Goal: Task Accomplishment & Management: Manage account settings

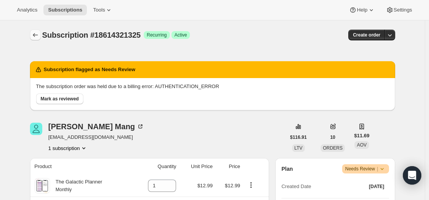
click at [39, 38] on icon "Subscriptions" at bounding box center [36, 35] width 8 height 8
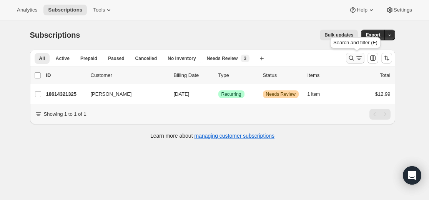
click at [351, 58] on icon "Search and filter results" at bounding box center [351, 58] width 5 height 5
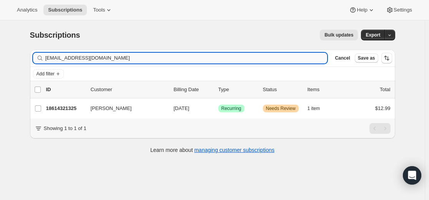
click at [273, 58] on input "[EMAIL_ADDRESS][DOMAIN_NAME]" at bounding box center [186, 58] width 282 height 11
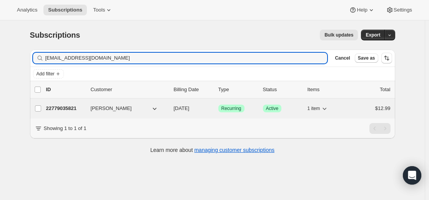
type input "[EMAIL_ADDRESS][DOMAIN_NAME]"
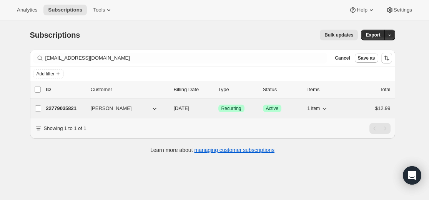
click at [72, 107] on p "22779035821" at bounding box center [65, 109] width 38 height 8
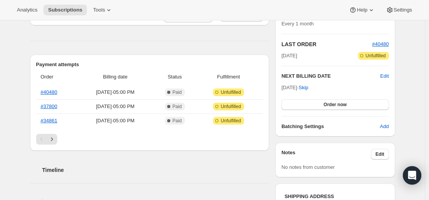
scroll to position [154, 0]
drag, startPoint x: 387, startPoint y: 74, endPoint x: 381, endPoint y: 77, distance: 7.4
click at [388, 74] on span "Edit" at bounding box center [385, 76] width 8 height 8
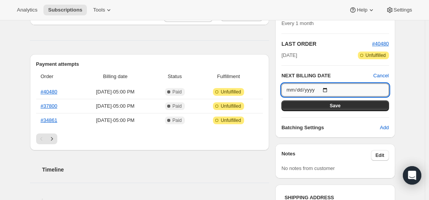
click at [331, 88] on input "[DATE]" at bounding box center [335, 89] width 107 height 13
type input "[DATE]"
click at [340, 104] on span "Save" at bounding box center [335, 106] width 11 height 6
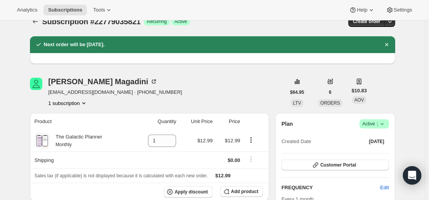
scroll to position [0, 0]
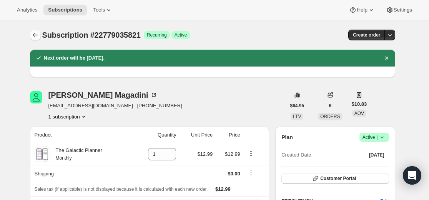
click at [35, 37] on icon "Subscriptions" at bounding box center [36, 35] width 8 height 8
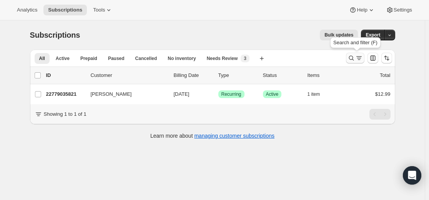
click at [351, 57] on icon "Search and filter results" at bounding box center [351, 58] width 5 height 5
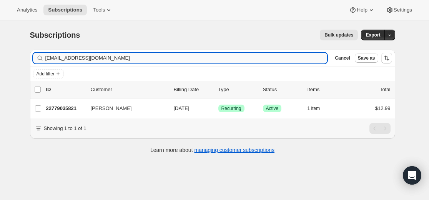
click at [236, 61] on input "[EMAIL_ADDRESS][DOMAIN_NAME]" at bounding box center [186, 58] width 282 height 11
type input "[EMAIL_ADDRESS][DOMAIN_NAME]"
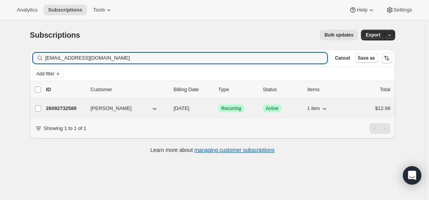
click at [72, 110] on p "26092732589" at bounding box center [65, 109] width 38 height 8
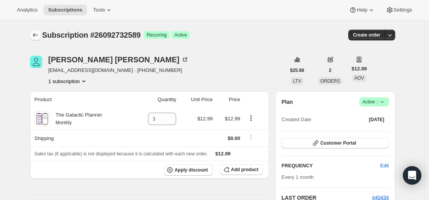
click at [38, 36] on icon "Subscriptions" at bounding box center [36, 35] width 8 height 8
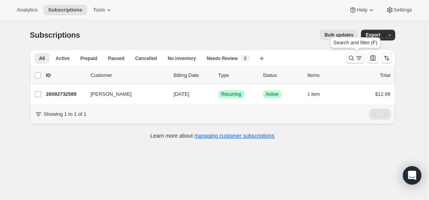
click at [353, 58] on icon "Search and filter results" at bounding box center [352, 58] width 8 height 8
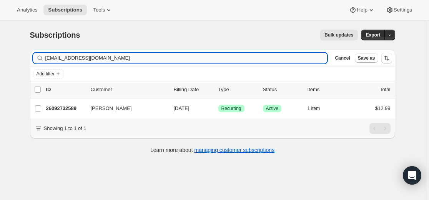
click at [219, 57] on input "[EMAIL_ADDRESS][DOMAIN_NAME]" at bounding box center [186, 58] width 282 height 11
type input "[EMAIL_ADDRESS][DOMAIN_NAME]"
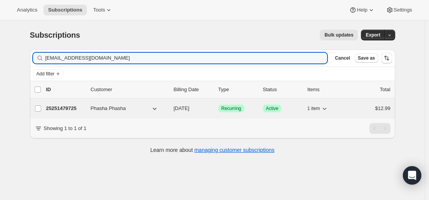
click at [70, 109] on p "25251479725" at bounding box center [65, 109] width 38 height 8
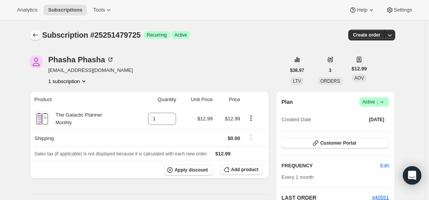
click at [38, 37] on icon "Subscriptions" at bounding box center [36, 35] width 8 height 8
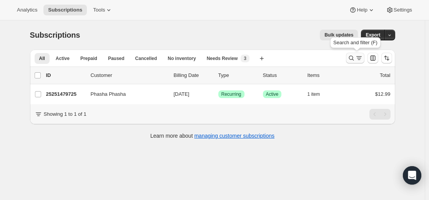
click at [355, 53] on button "Search and filter results" at bounding box center [355, 58] width 18 height 11
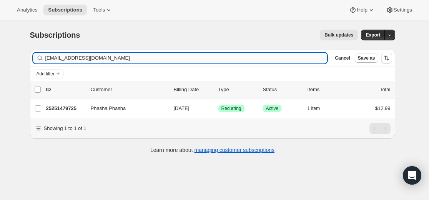
click at [273, 56] on input "[EMAIL_ADDRESS][DOMAIN_NAME]" at bounding box center [186, 58] width 282 height 11
type input "[EMAIL_ADDRESS][DOMAIN_NAME]"
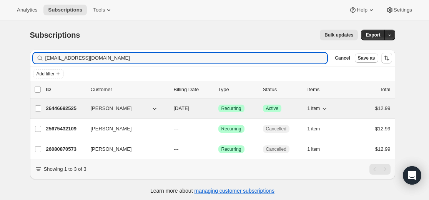
click at [70, 107] on p "26446692525" at bounding box center [65, 109] width 38 height 8
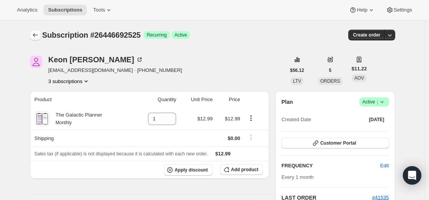
click at [39, 38] on icon "Subscriptions" at bounding box center [36, 35] width 8 height 8
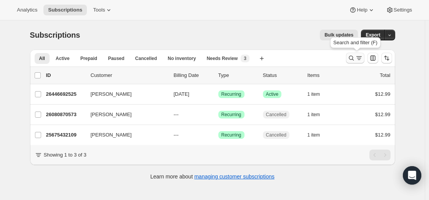
click at [354, 58] on icon "Search and filter results" at bounding box center [351, 58] width 5 height 5
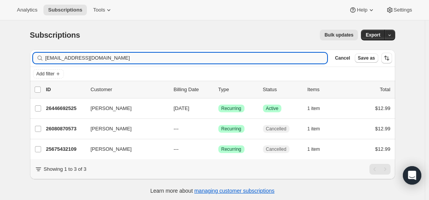
click at [208, 56] on input "[EMAIL_ADDRESS][DOMAIN_NAME]" at bounding box center [186, 58] width 282 height 11
type input "[EMAIL_ADDRESS][DOMAIN_NAME]"
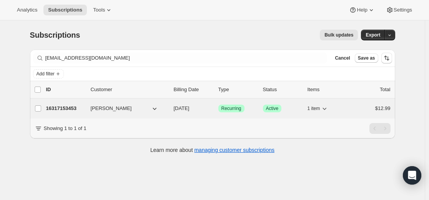
click at [62, 105] on p "16317153453" at bounding box center [65, 109] width 38 height 8
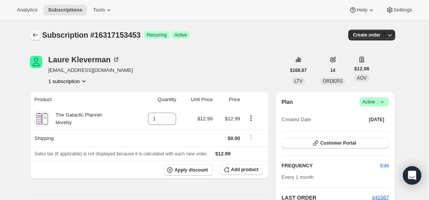
click at [37, 35] on icon "Subscriptions" at bounding box center [36, 35] width 8 height 8
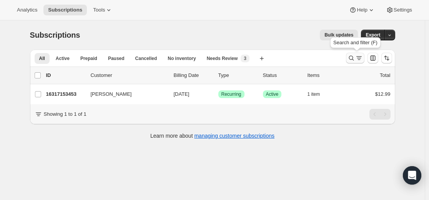
click at [352, 59] on icon "Search and filter results" at bounding box center [351, 58] width 5 height 5
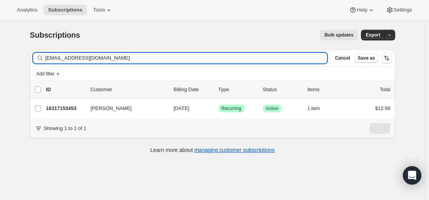
click at [221, 57] on input "[EMAIL_ADDRESS][DOMAIN_NAME]" at bounding box center [186, 58] width 282 height 11
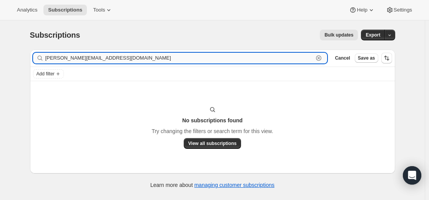
click at [130, 60] on input "[PERSON_NAME][EMAIL_ADDRESS][DOMAIN_NAME]" at bounding box center [179, 58] width 269 height 11
click at [114, 61] on input "[PERSON_NAME][EMAIL_ADDRESS][DOMAIN_NAME]" at bounding box center [179, 58] width 269 height 11
click at [127, 58] on input "[PERSON_NAME][EMAIL_ADDRESS][DOMAIN_NAME]" at bounding box center [179, 58] width 269 height 11
click at [127, 57] on input "[PERSON_NAME][EMAIL_ADDRESS][DOMAIN_NAME]" at bounding box center [179, 58] width 269 height 11
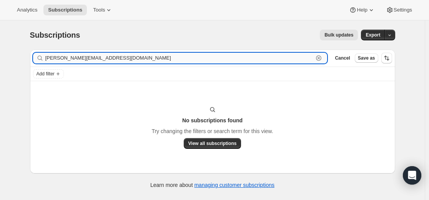
paste input "[EMAIL_ADDRESS][DOMAIN_NAME]"
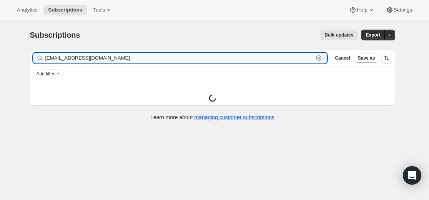
type input "[EMAIL_ADDRESS][DOMAIN_NAME]"
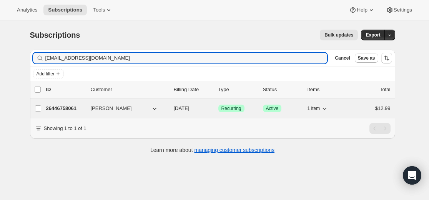
click at [68, 108] on p "26446758061" at bounding box center [65, 109] width 38 height 8
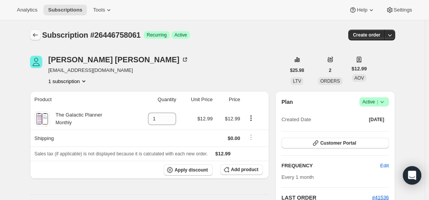
click at [35, 33] on icon "Subscriptions" at bounding box center [36, 35] width 8 height 8
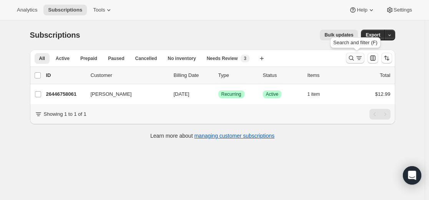
click at [356, 58] on icon "Search and filter results" at bounding box center [352, 58] width 8 height 8
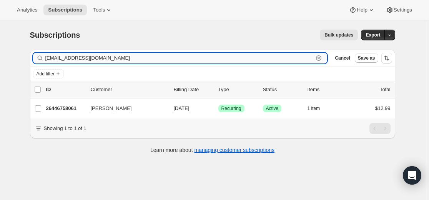
click at [233, 55] on input "[EMAIL_ADDRESS][DOMAIN_NAME]" at bounding box center [179, 58] width 269 height 11
paste input "amyewenpool"
type input "[EMAIL_ADDRESS][DOMAIN_NAME]"
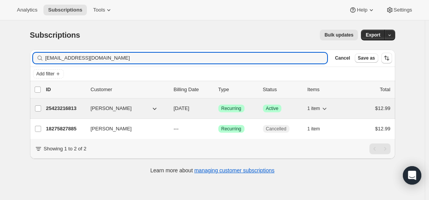
click at [70, 109] on p "25423216813" at bounding box center [65, 109] width 38 height 8
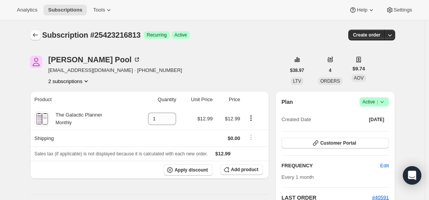
click at [41, 37] on button "Subscriptions" at bounding box center [35, 35] width 11 height 11
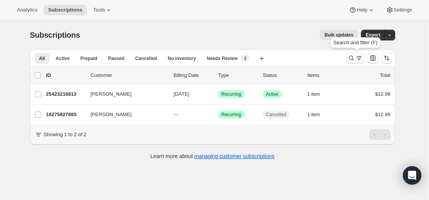
click at [355, 58] on icon "Search and filter results" at bounding box center [352, 58] width 8 height 8
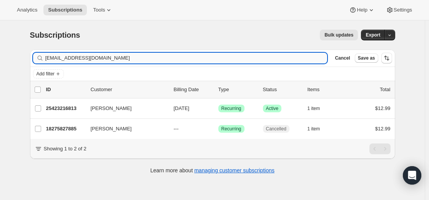
click at [251, 57] on input "[EMAIL_ADDRESS][DOMAIN_NAME]" at bounding box center [186, 58] width 282 height 11
type input "[EMAIL_ADDRESS][DOMAIN_NAME]"
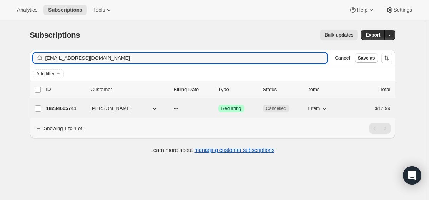
click at [75, 107] on p "18234605741" at bounding box center [65, 109] width 38 height 8
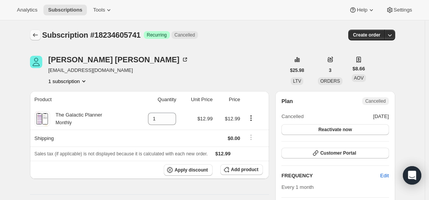
click at [41, 33] on button "Subscriptions" at bounding box center [35, 35] width 11 height 11
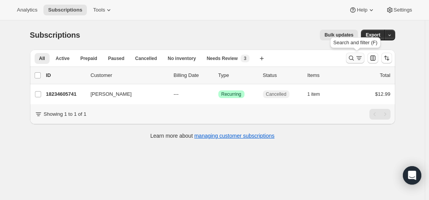
click at [352, 56] on icon "Search and filter results" at bounding box center [352, 58] width 8 height 8
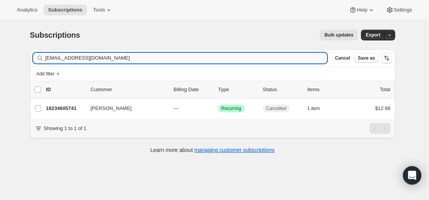
click at [210, 58] on input "[EMAIL_ADDRESS][DOMAIN_NAME]" at bounding box center [186, 58] width 282 height 11
type input "[EMAIL_ADDRESS][DOMAIN_NAME]"
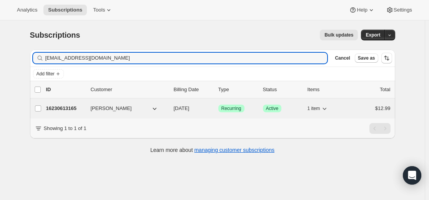
click at [60, 108] on p "16230613165" at bounding box center [65, 109] width 38 height 8
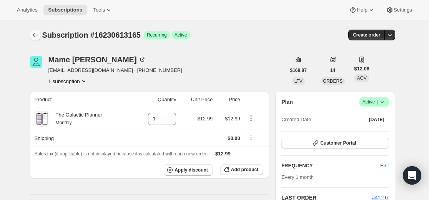
click at [34, 33] on icon "Subscriptions" at bounding box center [36, 35] width 8 height 8
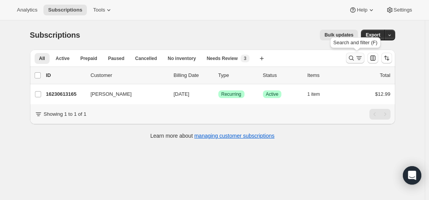
click at [355, 60] on icon "Search and filter results" at bounding box center [352, 58] width 8 height 8
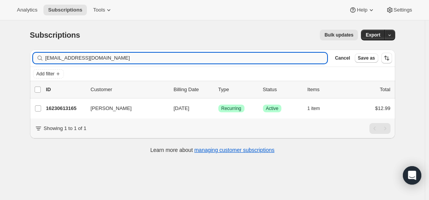
click at [256, 63] on input "[EMAIL_ADDRESS][DOMAIN_NAME]" at bounding box center [186, 58] width 282 height 11
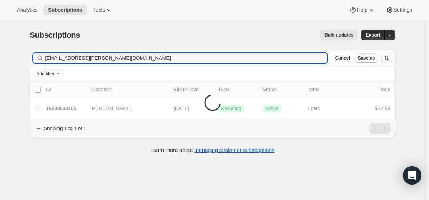
type input "[EMAIL_ADDRESS][PERSON_NAME][DOMAIN_NAME]"
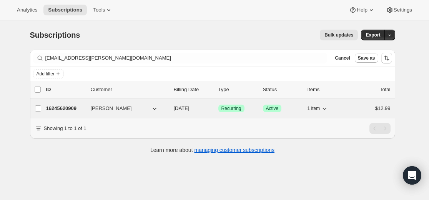
click at [57, 110] on p "16245620909" at bounding box center [65, 109] width 38 height 8
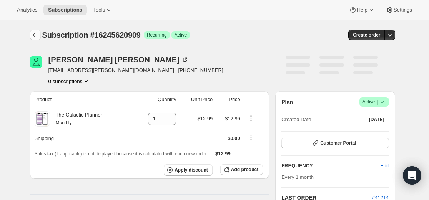
click at [37, 32] on icon "Subscriptions" at bounding box center [36, 35] width 8 height 8
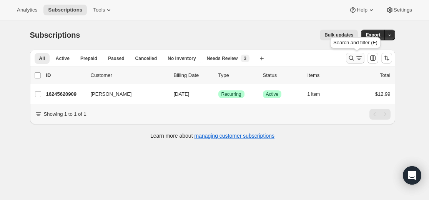
click at [356, 58] on icon "Search and filter results" at bounding box center [352, 58] width 8 height 8
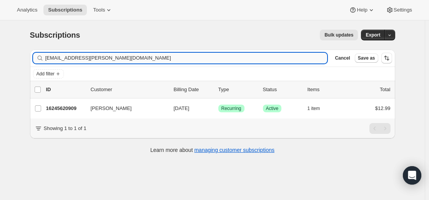
click at [234, 53] on input "[EMAIL_ADDRESS][PERSON_NAME][DOMAIN_NAME]" at bounding box center [186, 58] width 282 height 11
type input "[EMAIL_ADDRESS][DOMAIN_NAME]"
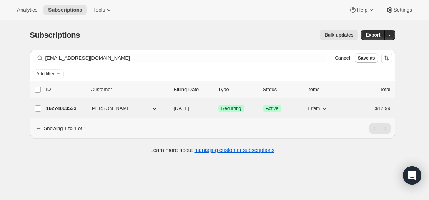
click at [68, 109] on p "16274063533" at bounding box center [65, 109] width 38 height 8
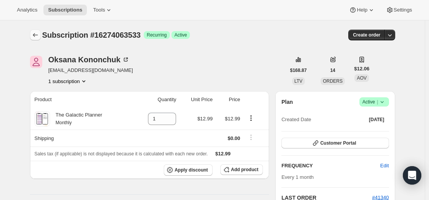
click at [33, 35] on icon "Subscriptions" at bounding box center [36, 35] width 8 height 8
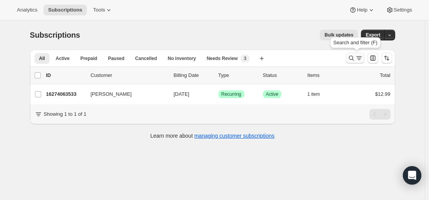
click at [351, 60] on icon "Search and filter results" at bounding box center [352, 58] width 8 height 8
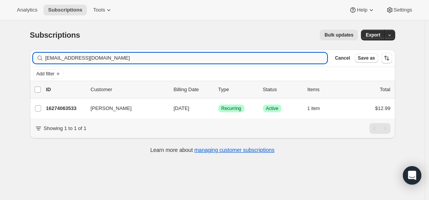
click at [270, 56] on input "[EMAIL_ADDRESS][DOMAIN_NAME]" at bounding box center [186, 58] width 282 height 11
type input "[EMAIL_ADDRESS][DOMAIN_NAME]"
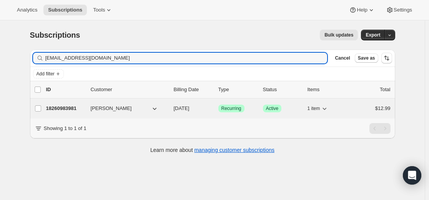
click at [65, 110] on p "18260983981" at bounding box center [65, 109] width 38 height 8
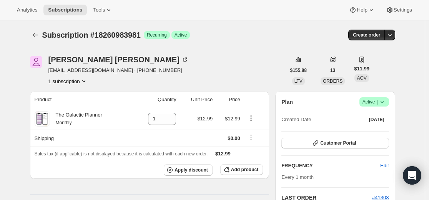
click at [386, 103] on icon at bounding box center [383, 102] width 8 height 8
click at [372, 132] on span "Cancel subscription" at bounding box center [373, 130] width 43 height 6
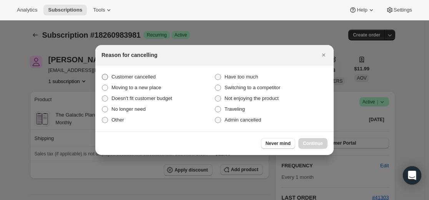
click at [166, 75] on label "Customer cancelled" at bounding box center [158, 77] width 113 height 11
click at [102, 74] on input "Customer cancelled" at bounding box center [102, 74] width 0 height 0
radio input "true"
click at [311, 146] on span "Continue" at bounding box center [313, 143] width 20 height 6
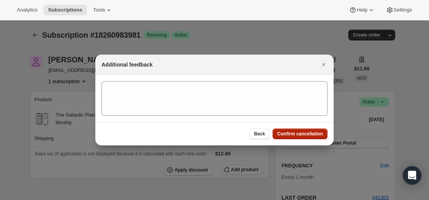
click at [302, 134] on span "Confirm cancellation" at bounding box center [300, 134] width 46 height 6
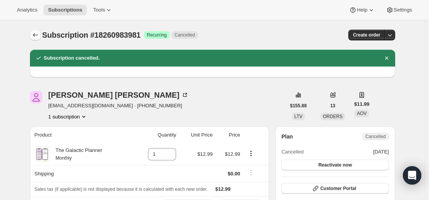
click at [37, 37] on icon "Subscriptions" at bounding box center [36, 35] width 8 height 8
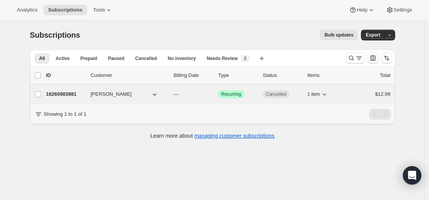
click at [67, 94] on p "18260983981" at bounding box center [65, 94] width 38 height 8
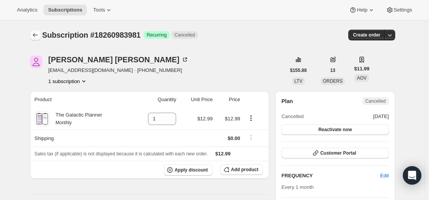
click at [36, 34] on icon "Subscriptions" at bounding box center [35, 35] width 5 height 4
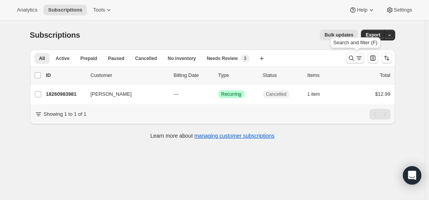
click at [352, 58] on icon "Search and filter results" at bounding box center [352, 58] width 8 height 8
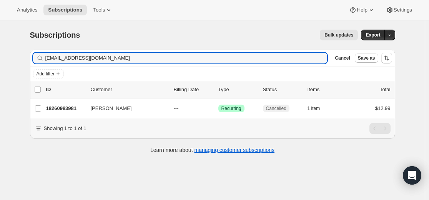
click at [245, 48] on div "Subscriptions. This page is ready Subscriptions Bulk updates More actions Bulk …" at bounding box center [213, 34] width 366 height 29
click at [244, 54] on input "[EMAIL_ADDRESS][DOMAIN_NAME]" at bounding box center [179, 58] width 269 height 11
paste input "[EMAIL_ADDRESS][DOMAIN_NAME]"
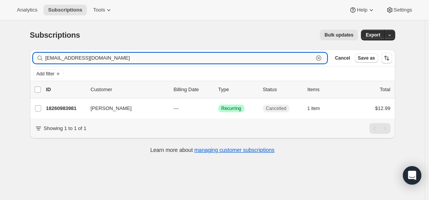
type input "[EMAIL_ADDRESS][DOMAIN_NAME]"
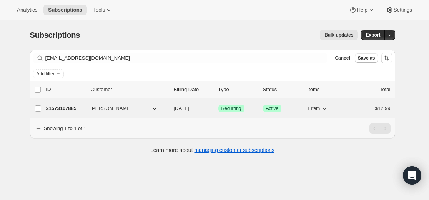
click at [71, 107] on p "21573107885" at bounding box center [65, 109] width 38 height 8
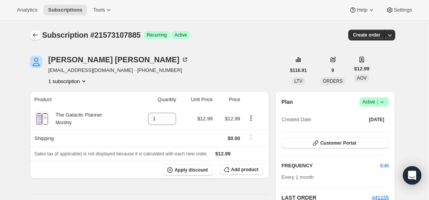
click at [38, 35] on icon "Subscriptions" at bounding box center [36, 35] width 8 height 8
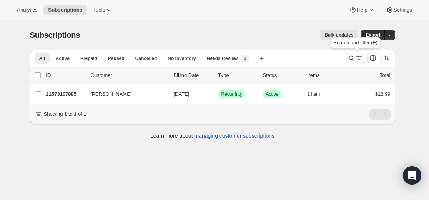
click at [353, 58] on icon "Search and filter results" at bounding box center [352, 58] width 8 height 8
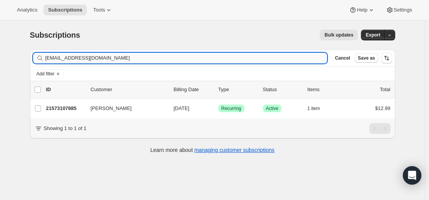
click at [247, 56] on input "[EMAIL_ADDRESS][DOMAIN_NAME]" at bounding box center [186, 58] width 282 height 11
type input "[EMAIL_ADDRESS][DOMAIN_NAME]"
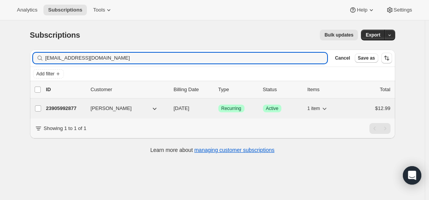
click at [70, 109] on p "23905992877" at bounding box center [65, 109] width 38 height 8
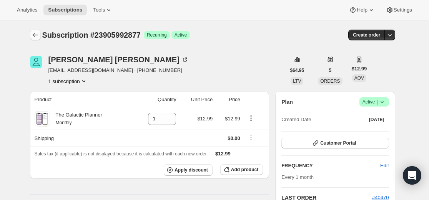
click at [38, 37] on icon "Subscriptions" at bounding box center [36, 35] width 8 height 8
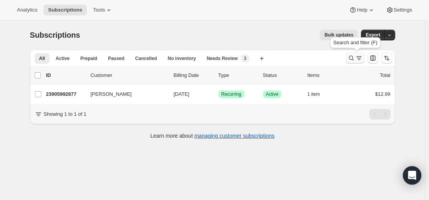
click at [352, 58] on icon "Search and filter results" at bounding box center [352, 58] width 8 height 8
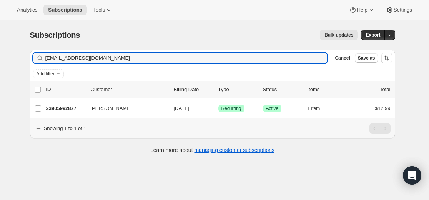
click at [231, 51] on div "Filter subscribers [EMAIL_ADDRESS][DOMAIN_NAME] Clear Cancel Save as" at bounding box center [213, 58] width 366 height 17
click at [234, 57] on input "[EMAIL_ADDRESS][DOMAIN_NAME]" at bounding box center [179, 58] width 269 height 11
paste input "gracecoleman222"
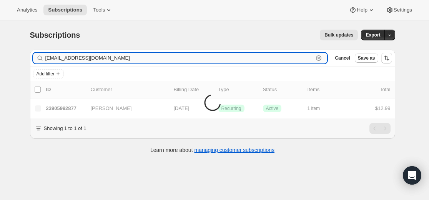
type input "[EMAIL_ADDRESS][DOMAIN_NAME]"
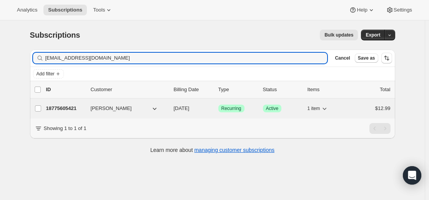
click at [69, 109] on p "18775605421" at bounding box center [65, 109] width 38 height 8
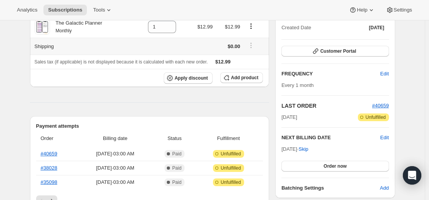
scroll to position [77, 0]
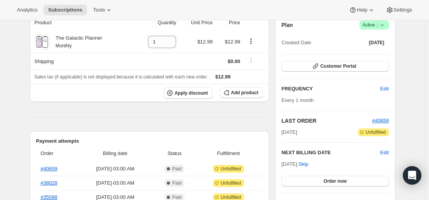
drag, startPoint x: 60, startPoint y: 120, endPoint x: 53, endPoint y: 97, distance: 24.1
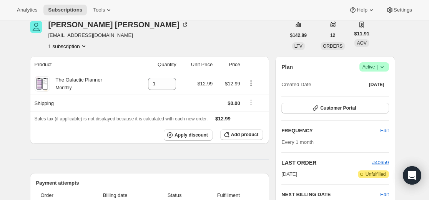
scroll to position [0, 0]
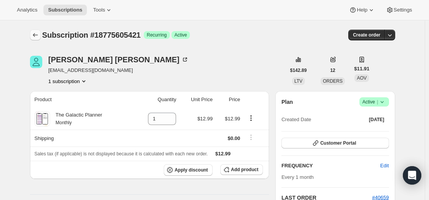
click at [37, 37] on icon "Subscriptions" at bounding box center [36, 35] width 8 height 8
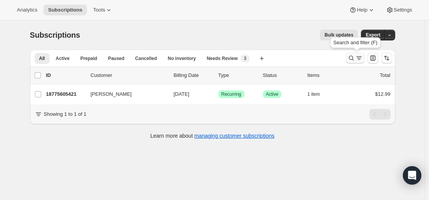
click at [350, 57] on icon "Search and filter results" at bounding box center [352, 58] width 8 height 8
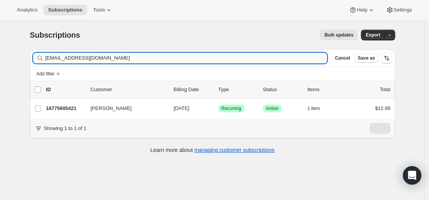
click at [292, 60] on input "[EMAIL_ADDRESS][DOMAIN_NAME]" at bounding box center [186, 58] width 282 height 11
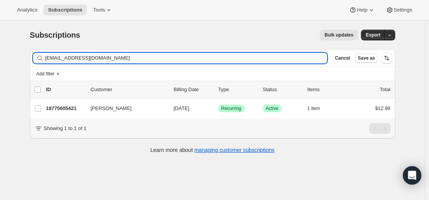
type input "[EMAIL_ADDRESS][DOMAIN_NAME]"
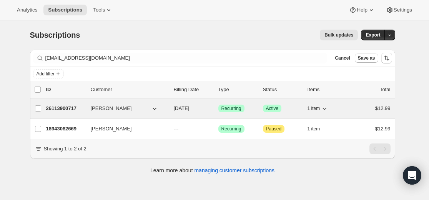
click at [68, 108] on p "26113900717" at bounding box center [65, 109] width 38 height 8
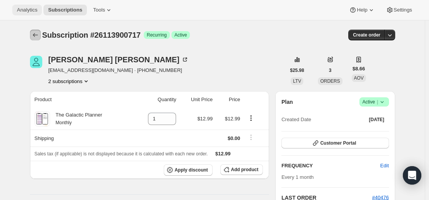
drag, startPoint x: 38, startPoint y: 37, endPoint x: 34, endPoint y: 11, distance: 26.6
click at [37, 36] on icon "Subscriptions" at bounding box center [36, 35] width 8 height 8
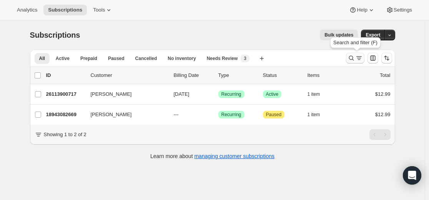
click at [355, 60] on icon "Search and filter results" at bounding box center [352, 58] width 8 height 8
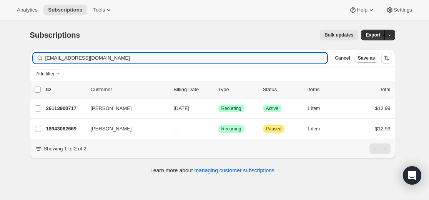
click at [246, 52] on div "Filter subscribers [EMAIL_ADDRESS][DOMAIN_NAME] Clear Cancel Save as" at bounding box center [213, 58] width 366 height 17
click at [247, 58] on input "[EMAIL_ADDRESS][DOMAIN_NAME]" at bounding box center [179, 58] width 269 height 11
paste input "sheilathomas.astrology"
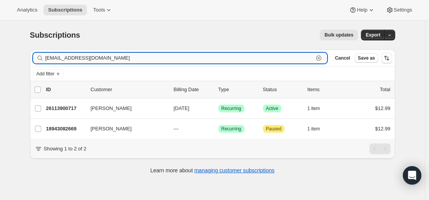
type input "[EMAIL_ADDRESS][DOMAIN_NAME]"
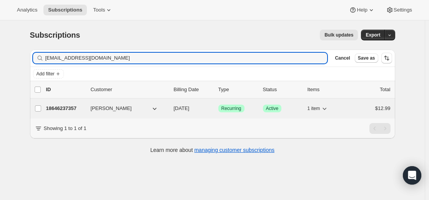
click at [63, 109] on p "18646237357" at bounding box center [65, 109] width 38 height 8
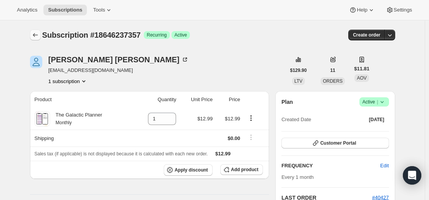
click at [37, 37] on icon "Subscriptions" at bounding box center [36, 35] width 8 height 8
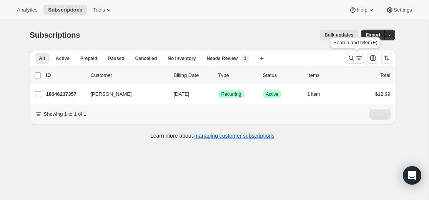
click at [357, 58] on icon "Search and filter results" at bounding box center [360, 58] width 8 height 8
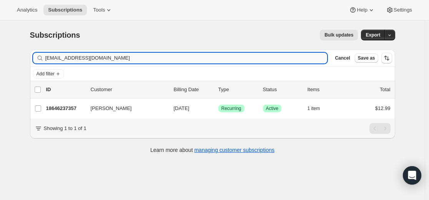
click at [263, 61] on input "[EMAIL_ADDRESS][DOMAIN_NAME]" at bounding box center [186, 58] width 282 height 11
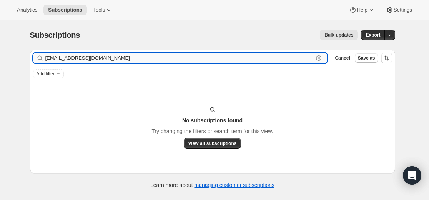
click at [107, 62] on input "[EMAIL_ADDRESS][DOMAIN_NAME]" at bounding box center [179, 58] width 269 height 11
paste input ".[PERSON_NAME][EMAIL_ADDRESS][DOMAIN_NAME]"
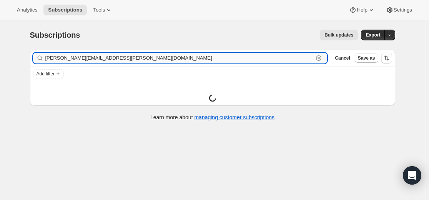
type input "[PERSON_NAME][EMAIL_ADDRESS][PERSON_NAME][DOMAIN_NAME]"
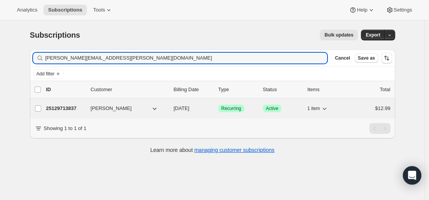
click at [70, 107] on p "25129713837" at bounding box center [65, 109] width 38 height 8
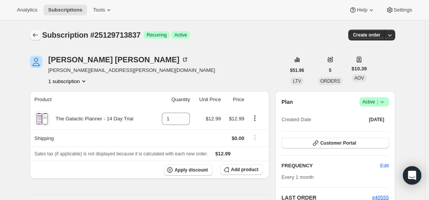
click at [39, 39] on button "Subscriptions" at bounding box center [35, 35] width 11 height 11
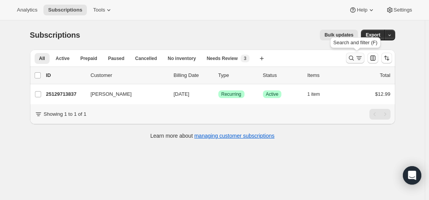
click at [356, 57] on icon "Search and filter results" at bounding box center [352, 58] width 8 height 8
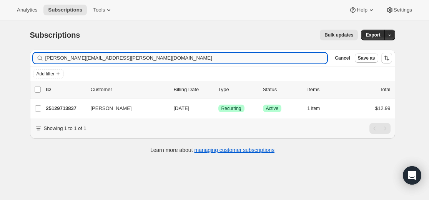
click at [261, 59] on input "[PERSON_NAME][EMAIL_ADDRESS][PERSON_NAME][DOMAIN_NAME]" at bounding box center [186, 58] width 282 height 11
type input "[EMAIL_ADDRESS][DOMAIN_NAME]"
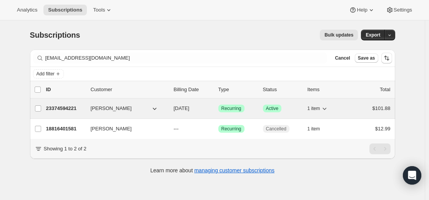
click at [74, 110] on p "23374594221" at bounding box center [65, 109] width 38 height 8
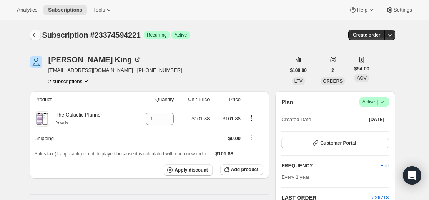
click at [39, 35] on icon "Subscriptions" at bounding box center [36, 35] width 8 height 8
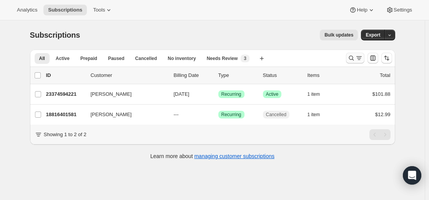
click at [350, 55] on icon "Search and filter results" at bounding box center [352, 58] width 8 height 8
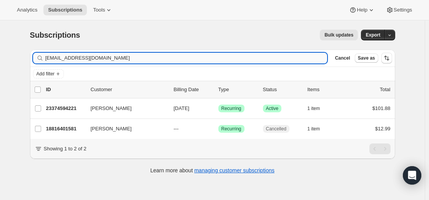
click at [275, 59] on input "[EMAIL_ADDRESS][DOMAIN_NAME]" at bounding box center [186, 58] width 282 height 11
click at [275, 58] on input "[EMAIL_ADDRESS][DOMAIN_NAME]" at bounding box center [186, 58] width 282 height 11
type input "sak66@mac.comName: Beverly Rickard Date of Birth: 1984-09-08 Time of Birth: 11:…"
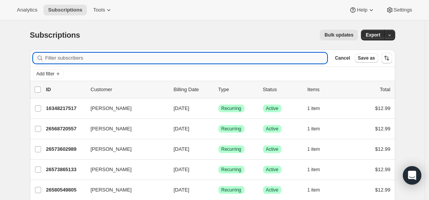
click at [207, 57] on input "Filter subscribers" at bounding box center [186, 58] width 282 height 11
paste input "rickard_beverly@yahoo.com"
type input "rickard_beverly@yahoo.com"
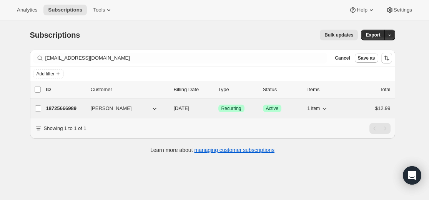
click at [66, 109] on p "18725666989" at bounding box center [65, 109] width 38 height 8
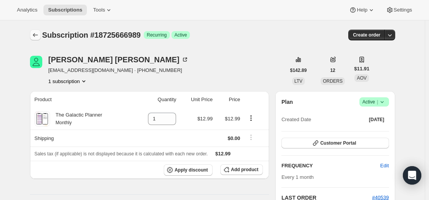
click at [38, 32] on icon "Subscriptions" at bounding box center [36, 35] width 8 height 8
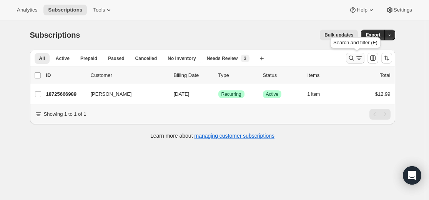
click at [350, 58] on icon "Search and filter results" at bounding box center [352, 58] width 8 height 8
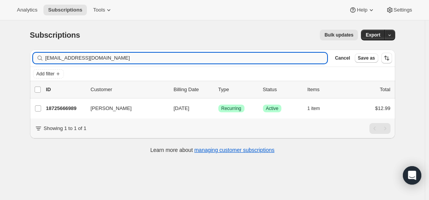
click at [255, 60] on input "rickard_beverly@yahoo.com" at bounding box center [186, 58] width 282 height 11
type input "lenkaslaj@gmail.com"
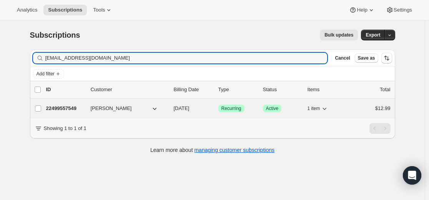
click at [72, 108] on p "22499557549" at bounding box center [65, 109] width 38 height 8
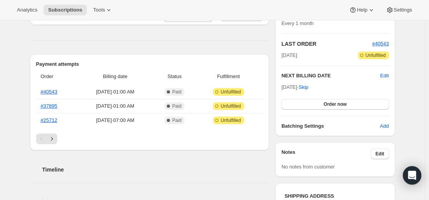
scroll to position [269, 0]
